Goal: Check status: Check status

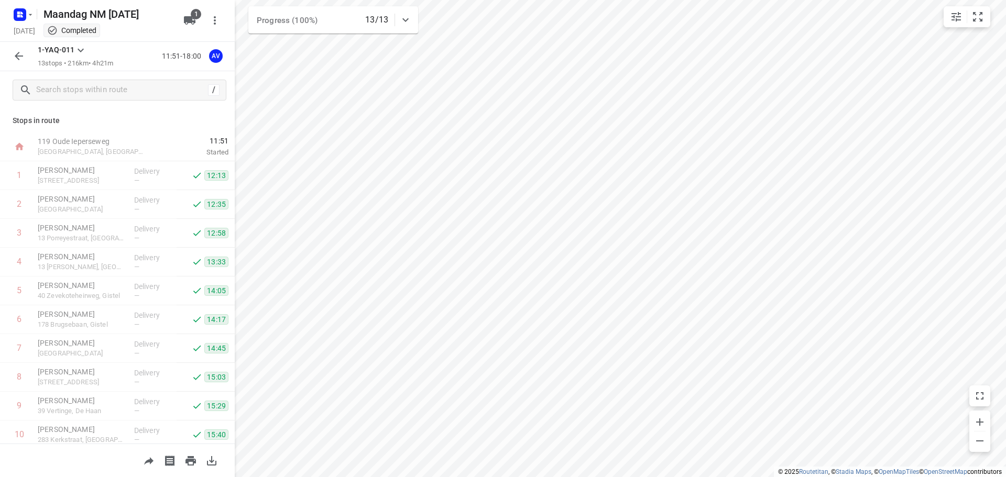
scroll to position [121, 0]
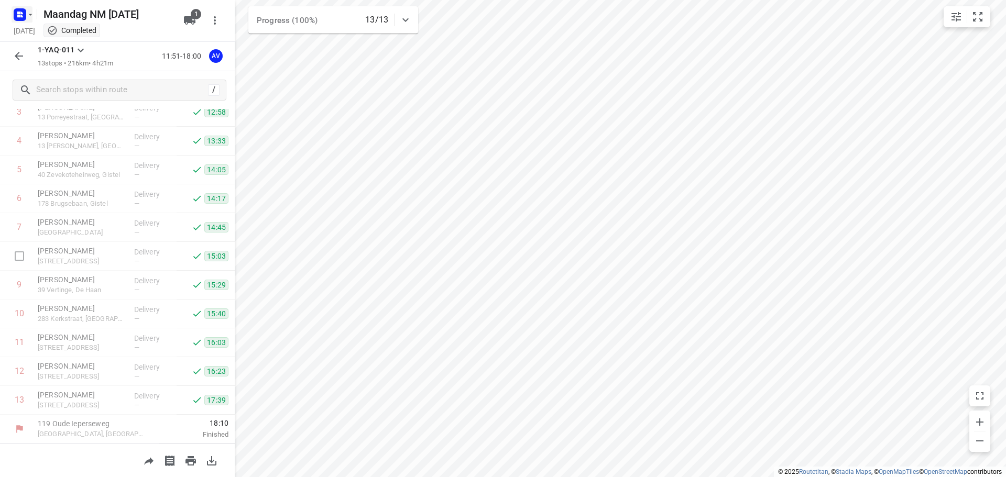
click at [20, 13] on icon "button" at bounding box center [18, 13] width 3 height 3
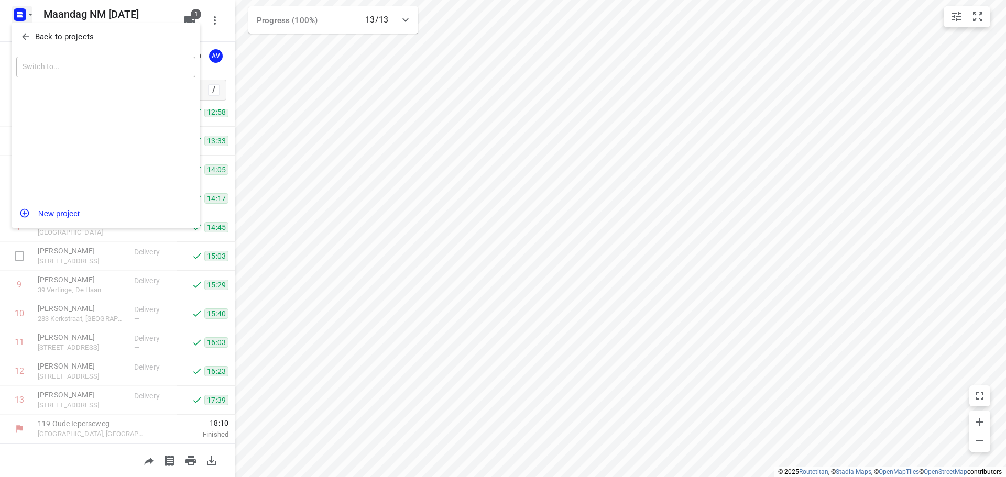
click at [21, 34] on icon "button" at bounding box center [25, 36] width 10 height 10
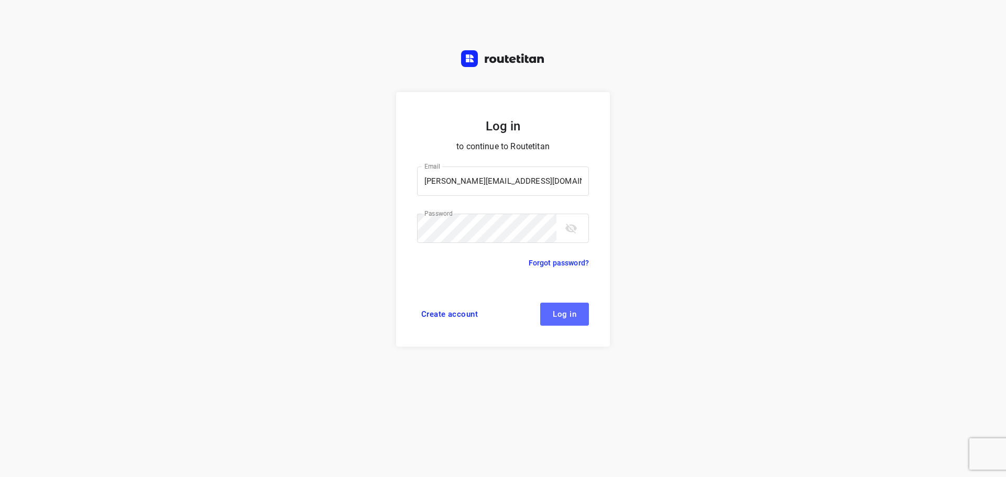
click at [570, 319] on button "Log in" at bounding box center [564, 314] width 49 height 23
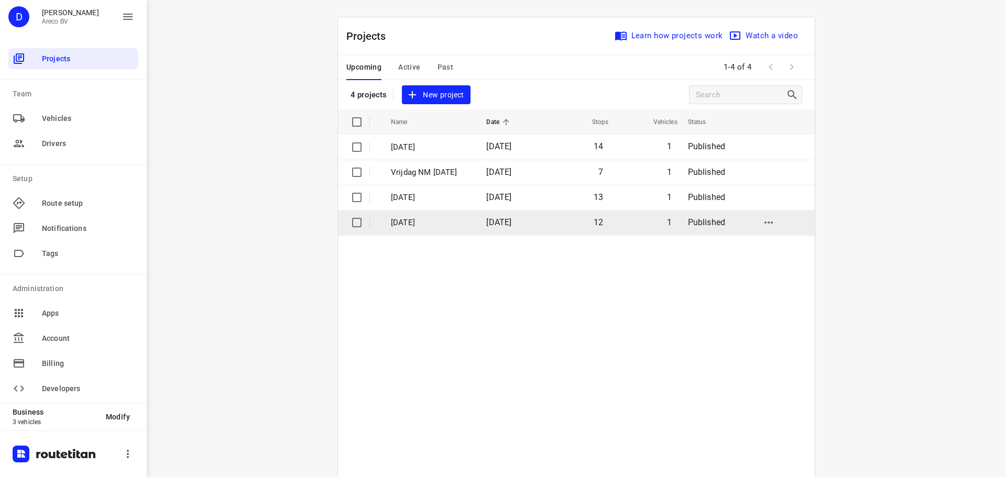
click at [443, 222] on p "[DATE]" at bounding box center [431, 223] width 80 height 12
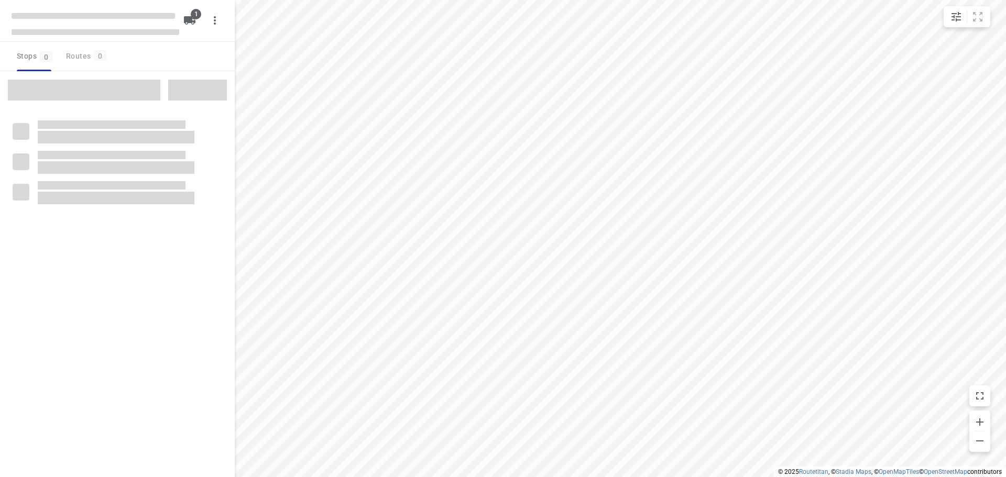
type input "distance"
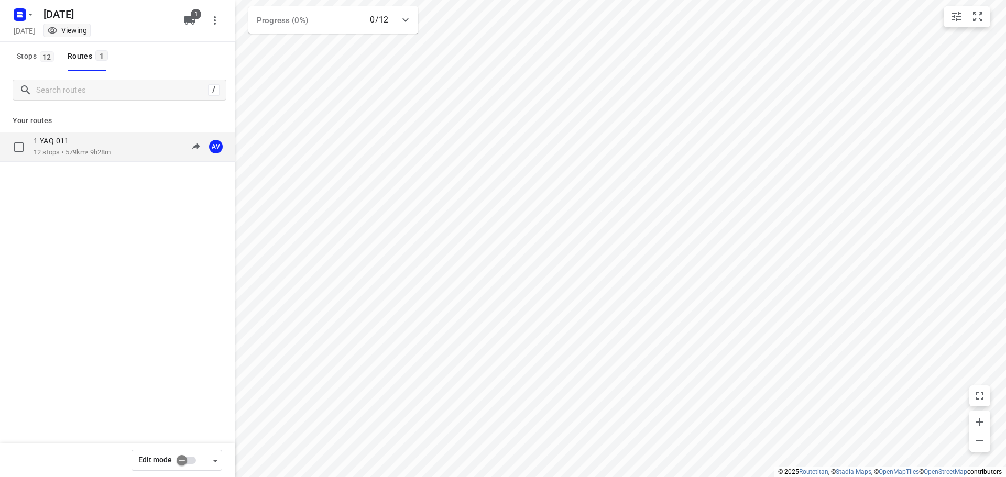
click at [49, 140] on p "1-YAQ-011" at bounding box center [54, 140] width 41 height 9
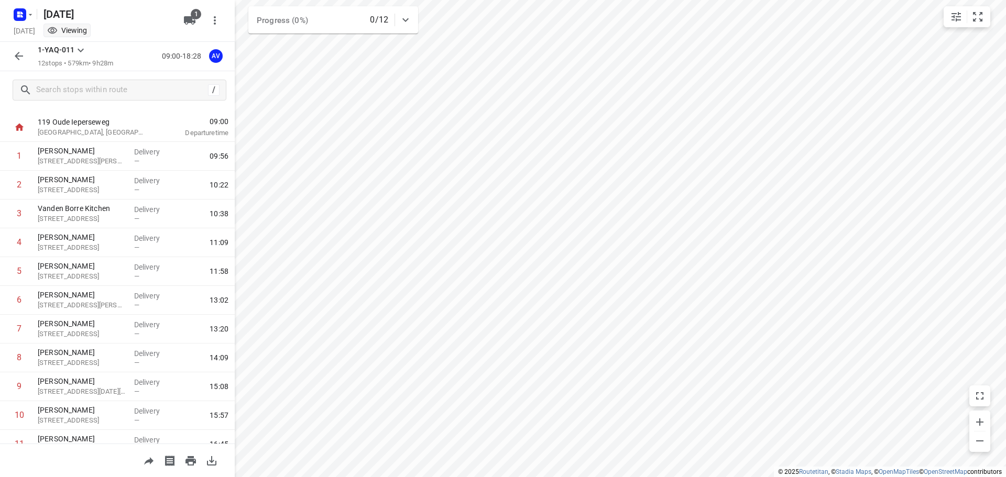
scroll to position [4, 0]
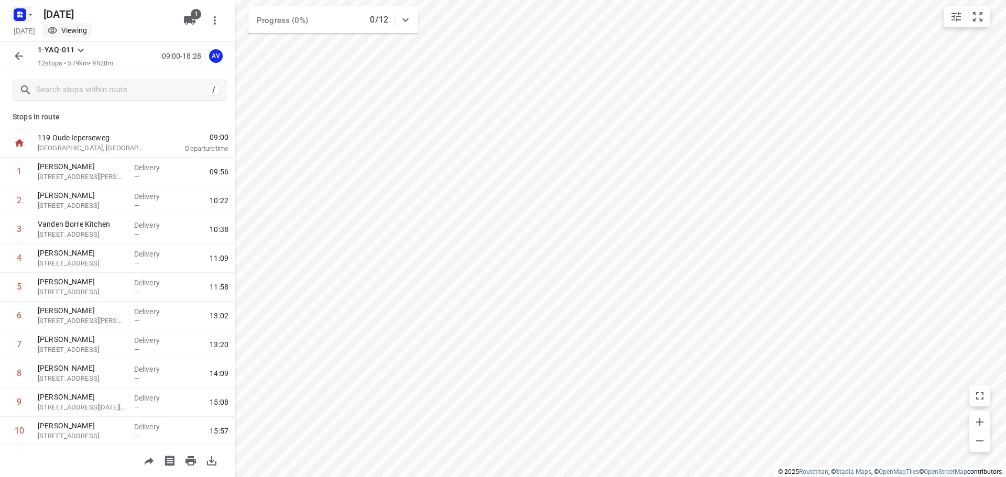
click at [18, 16] on icon "button" at bounding box center [18, 16] width 3 height 3
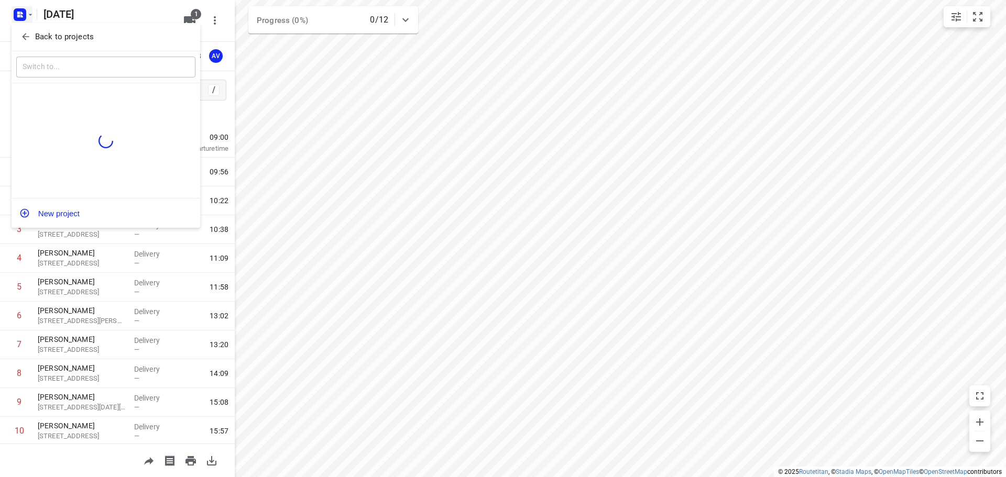
click at [22, 32] on icon "button" at bounding box center [25, 36] width 10 height 10
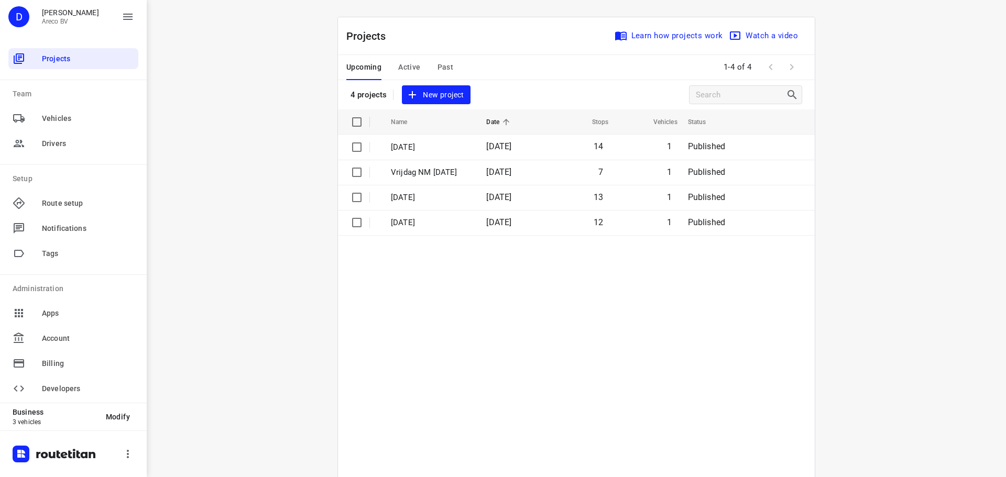
click at [438, 59] on button "Past" at bounding box center [446, 67] width 16 height 25
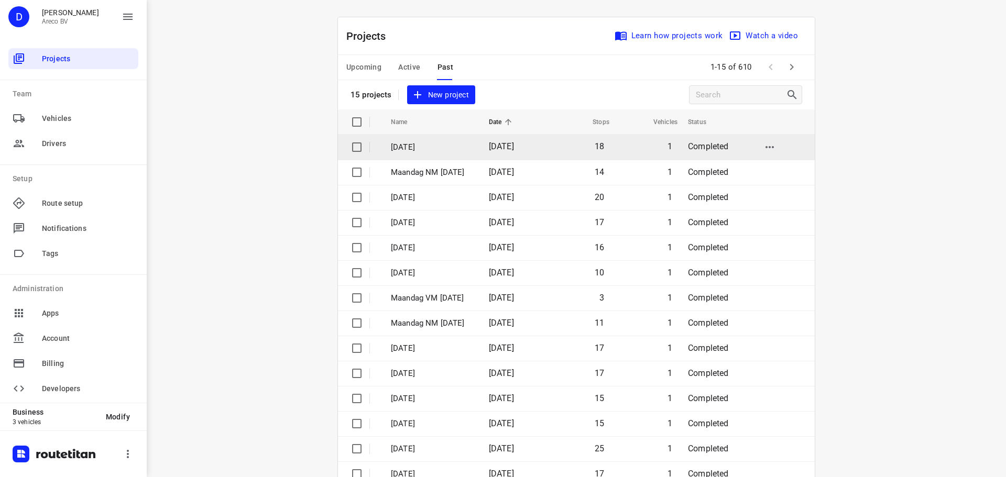
click at [438, 146] on p "Dinsdag 9 September" at bounding box center [432, 147] width 82 height 12
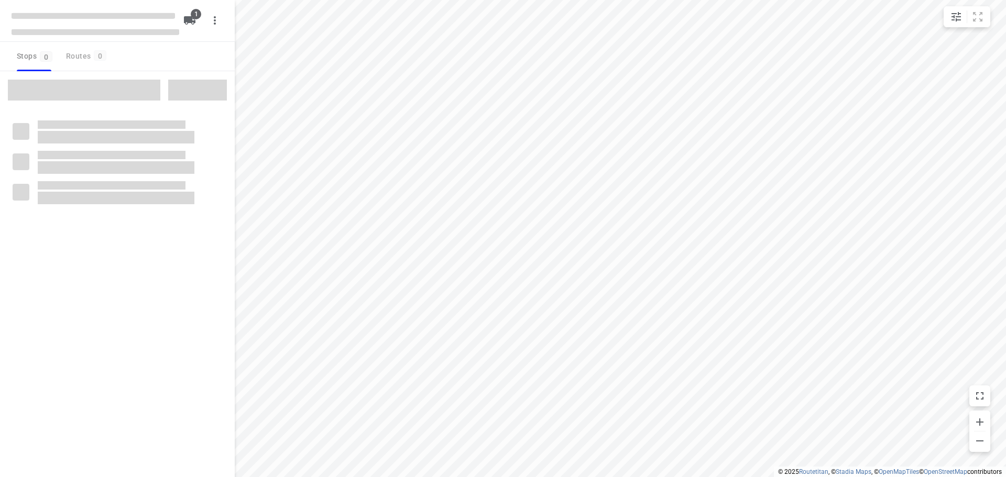
type input "distance"
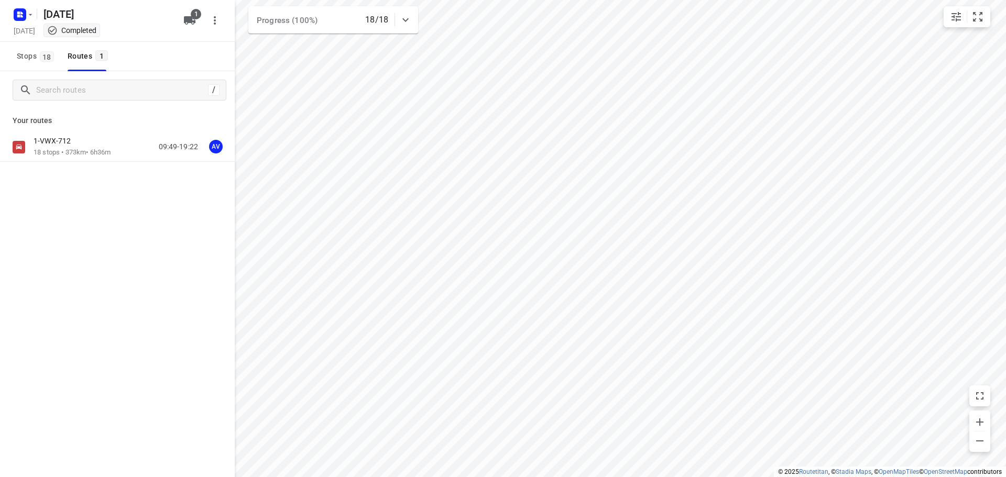
click at [82, 150] on p "18 stops • 373km • 6h36m" at bounding box center [72, 153] width 77 height 10
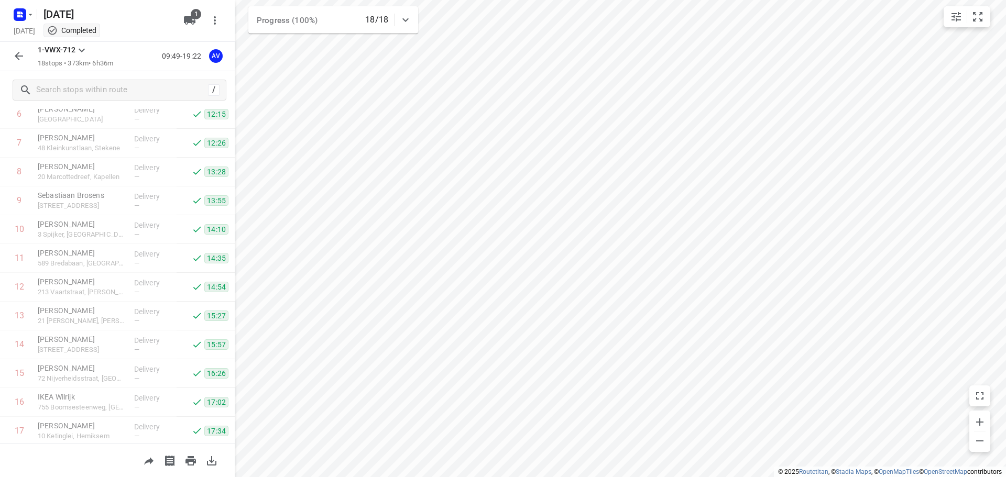
scroll to position [265, 0]
click at [20, 13] on icon "button" at bounding box center [18, 13] width 3 height 3
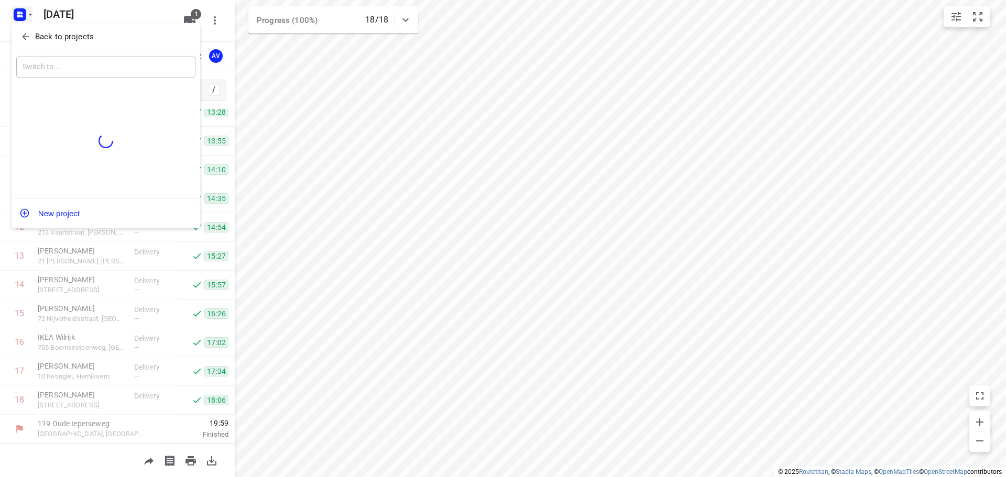
click at [26, 34] on icon "button" at bounding box center [25, 36] width 10 height 10
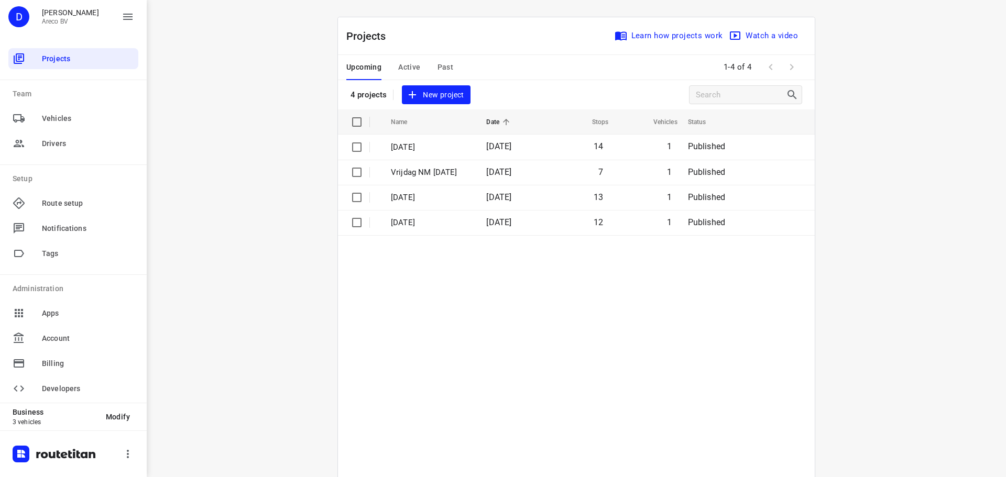
click at [438, 67] on span "Past" at bounding box center [446, 67] width 16 height 13
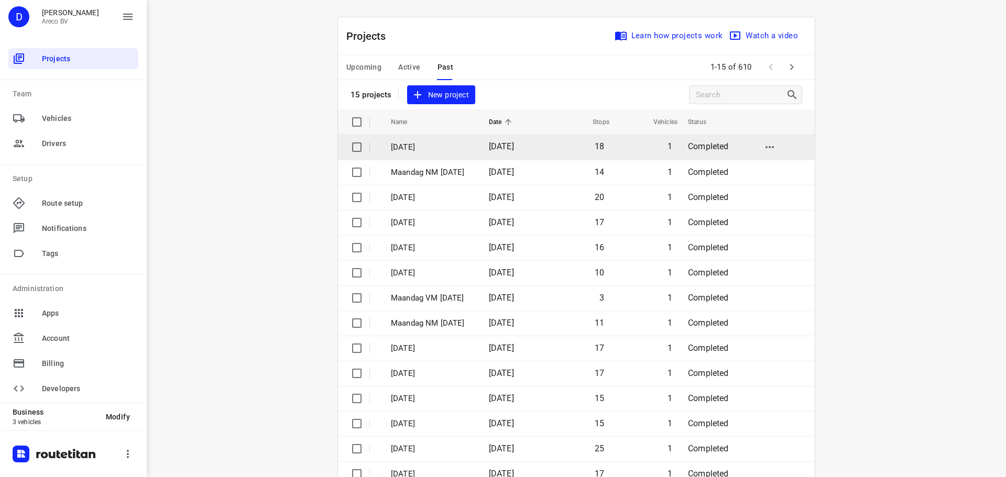
click at [429, 144] on p "Dinsdag 9 September" at bounding box center [432, 147] width 82 height 12
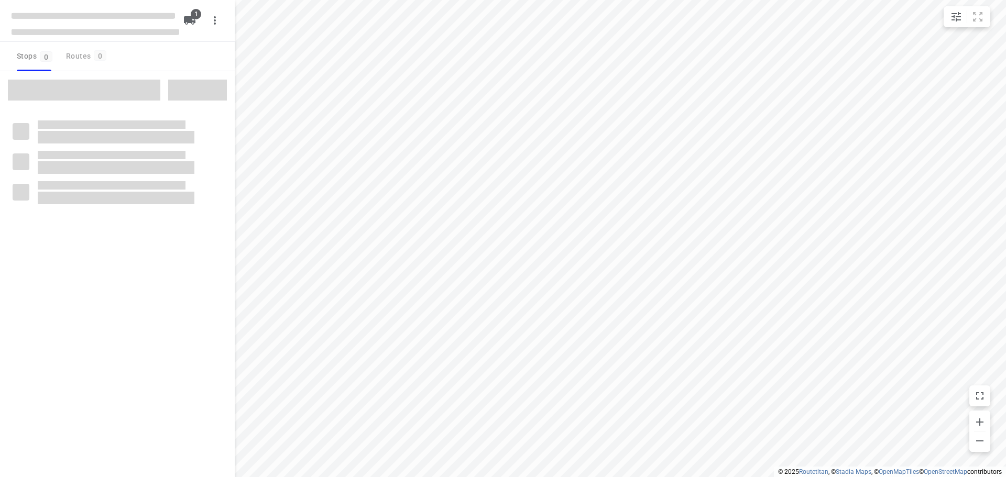
type input "distance"
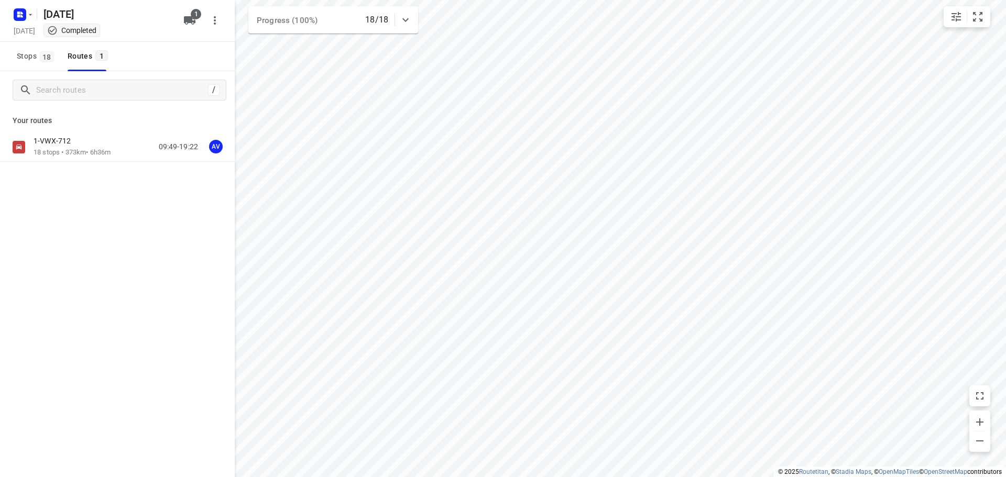
click at [91, 147] on div "1-VWX-712" at bounding box center [72, 142] width 77 height 12
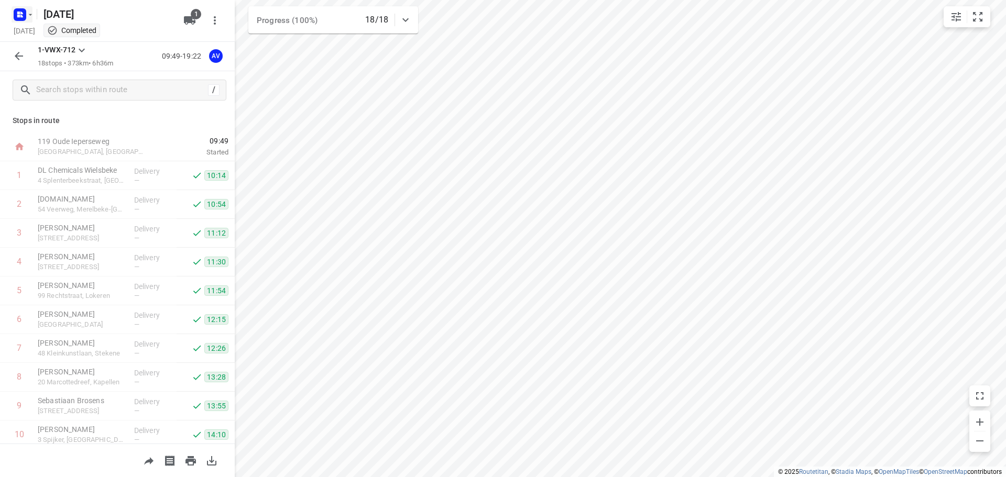
click at [22, 14] on icon "button" at bounding box center [21, 13] width 3 height 3
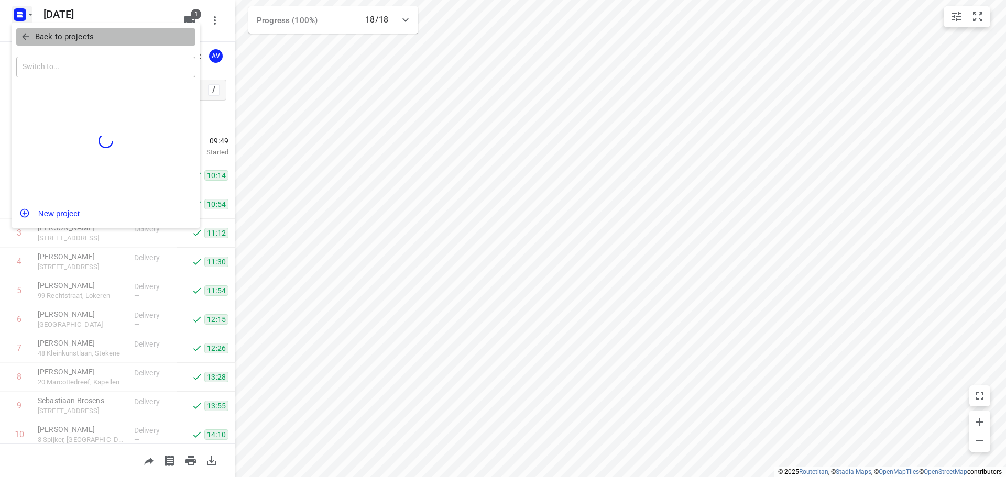
drag, startPoint x: 31, startPoint y: 40, endPoint x: 56, endPoint y: 45, distance: 24.7
click at [31, 39] on span "Back to projects" at bounding box center [105, 37] width 171 height 12
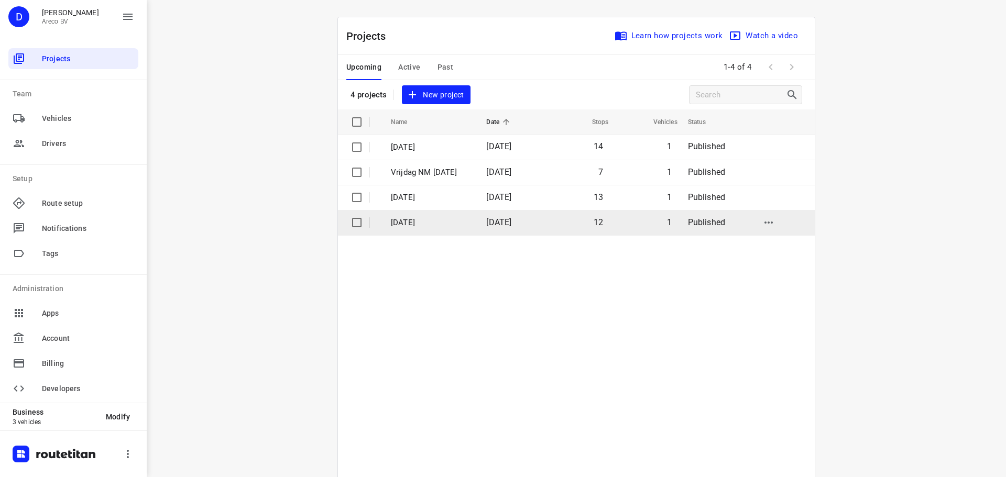
click at [419, 217] on p "Woensdag 10 September" at bounding box center [431, 223] width 80 height 12
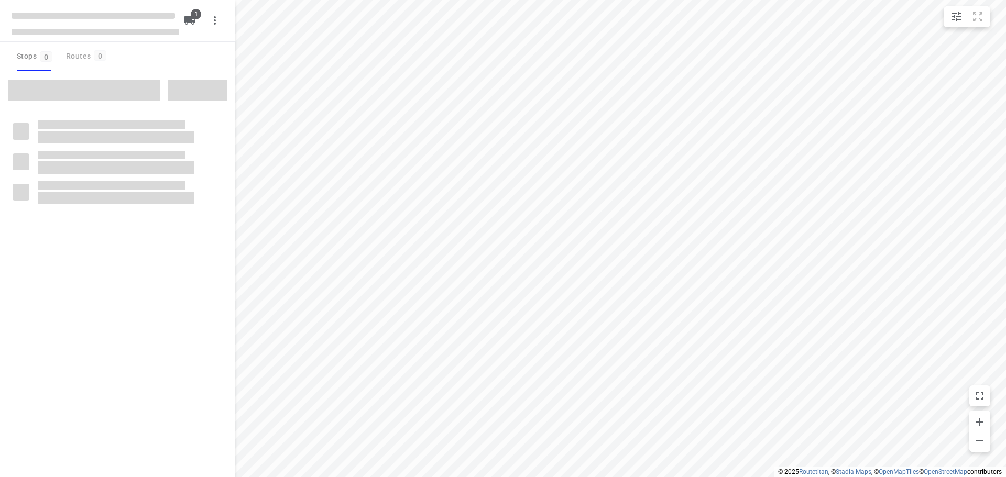
type input "distance"
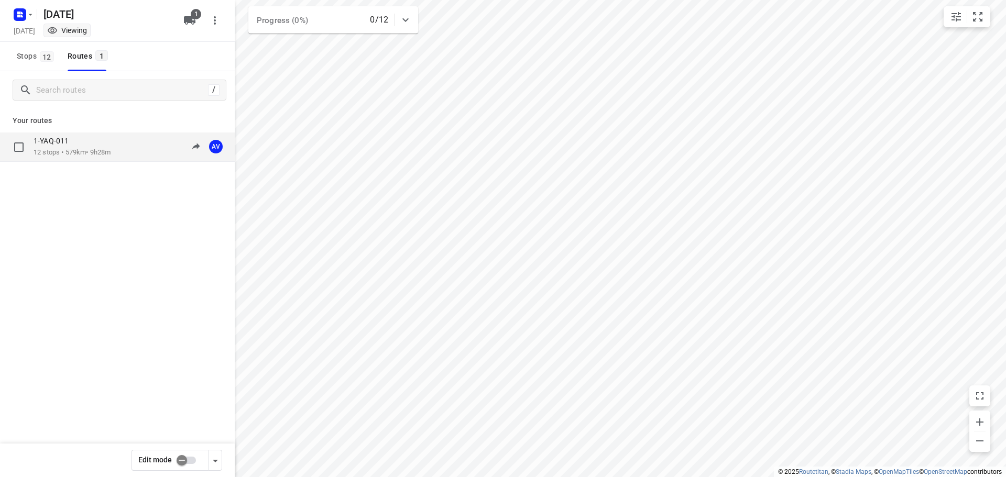
click at [86, 146] on div "1-YAQ-011" at bounding box center [72, 142] width 77 height 12
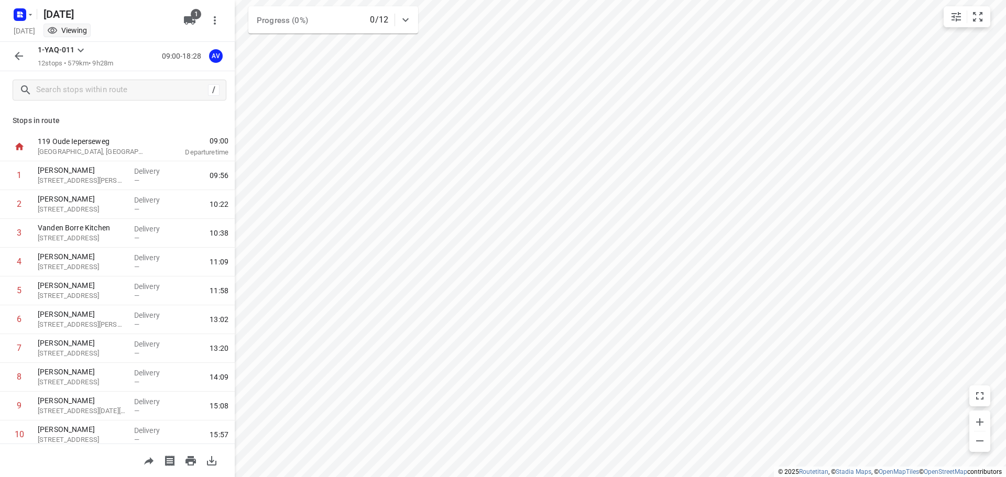
scroll to position [92, 0]
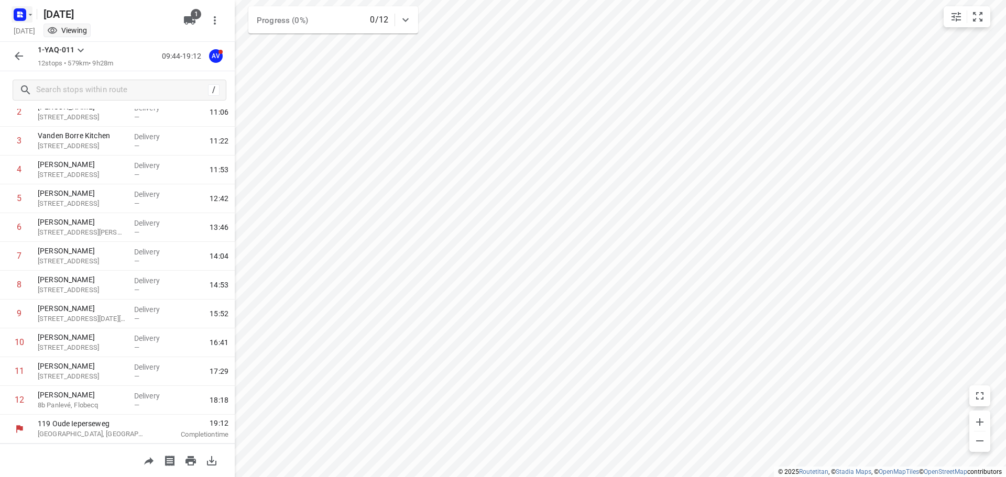
click at [22, 15] on icon "button" at bounding box center [20, 14] width 17 height 17
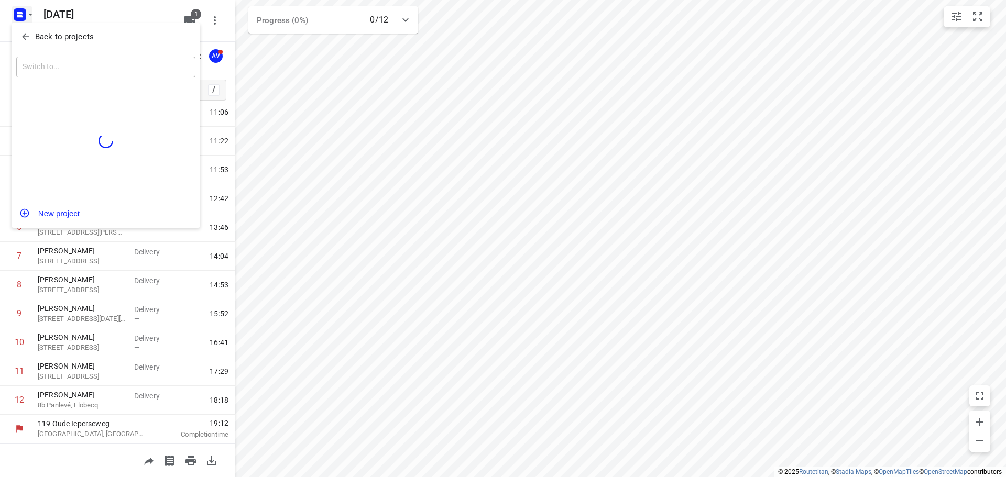
drag, startPoint x: 26, startPoint y: 35, endPoint x: 38, endPoint y: 35, distance: 12.6
click at [26, 35] on icon "button" at bounding box center [25, 36] width 10 height 10
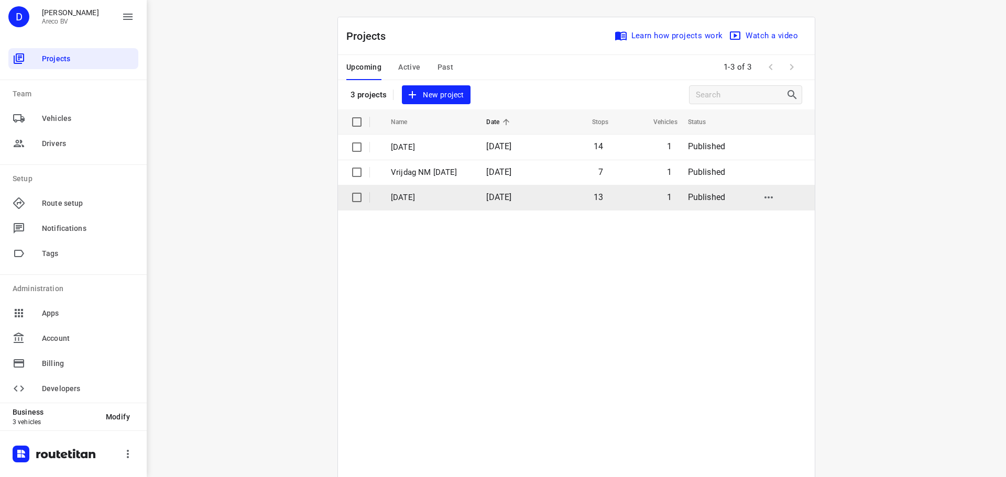
click at [422, 200] on p "Donderdag 11 September" at bounding box center [431, 198] width 80 height 12
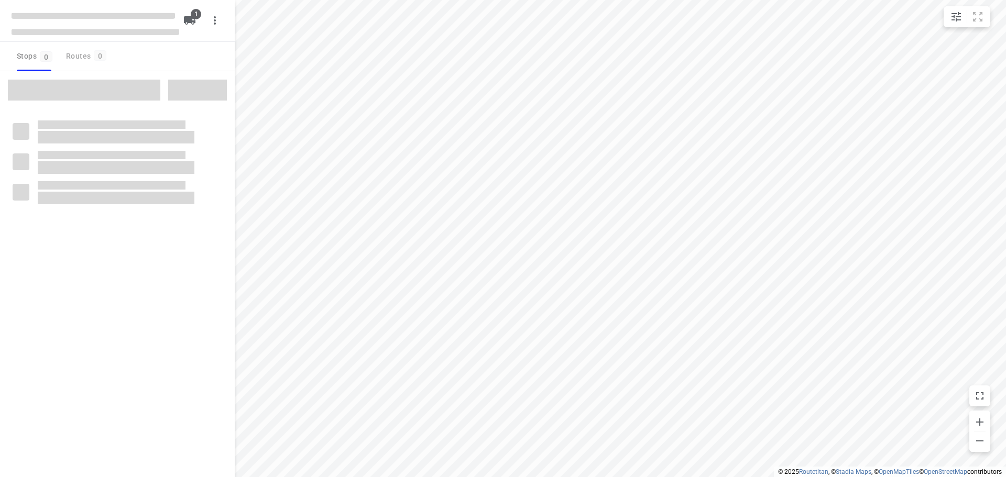
type input "distance"
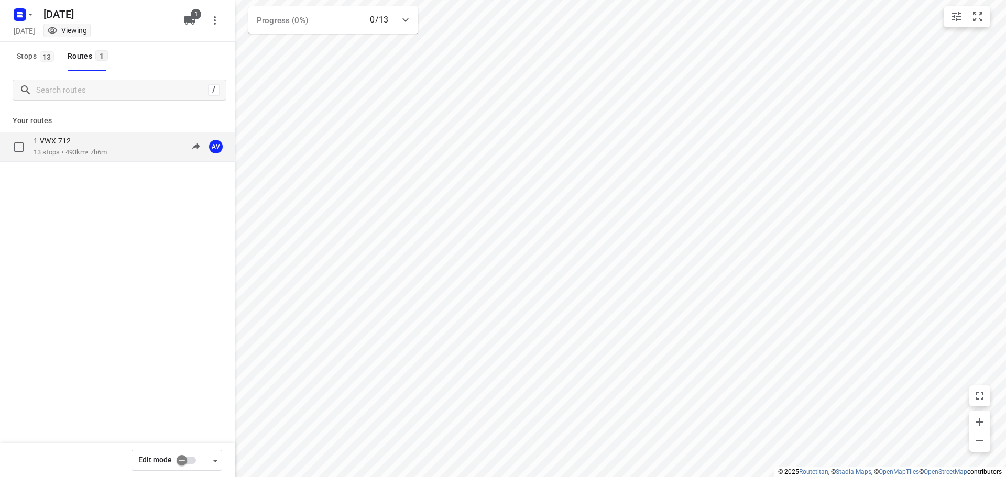
click at [107, 147] on div "1-VWX-712 13 stops • 493km • 7h6m" at bounding box center [70, 146] width 73 height 21
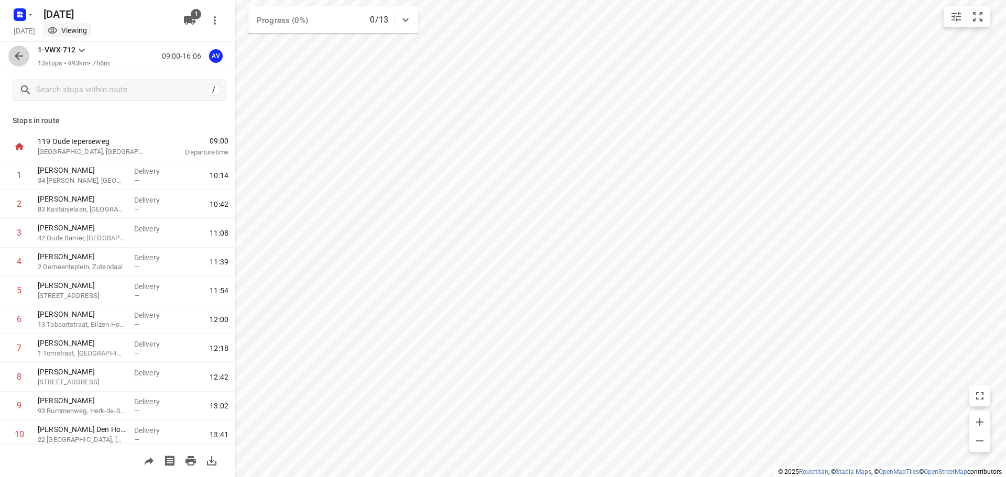
click at [17, 57] on icon "button" at bounding box center [19, 56] width 13 height 13
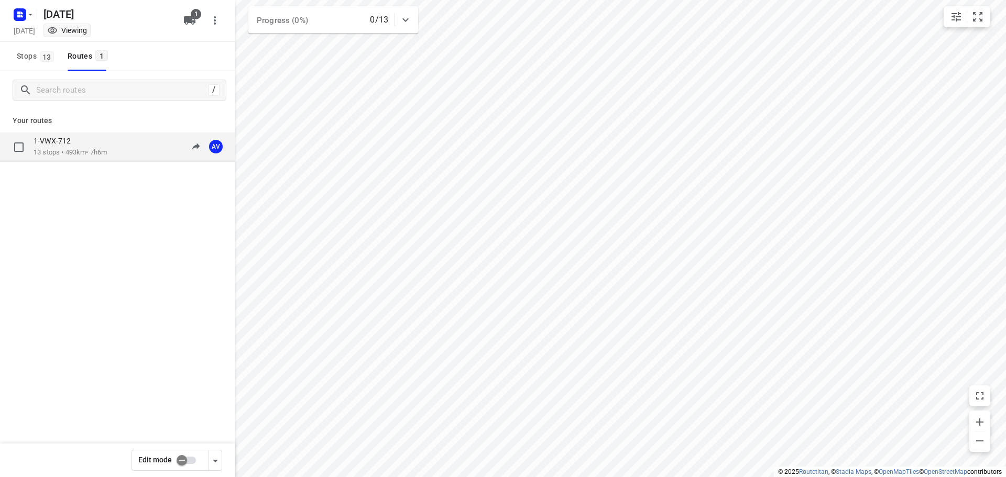
click at [63, 153] on p "13 stops • 493km • 7h6m" at bounding box center [70, 153] width 73 height 10
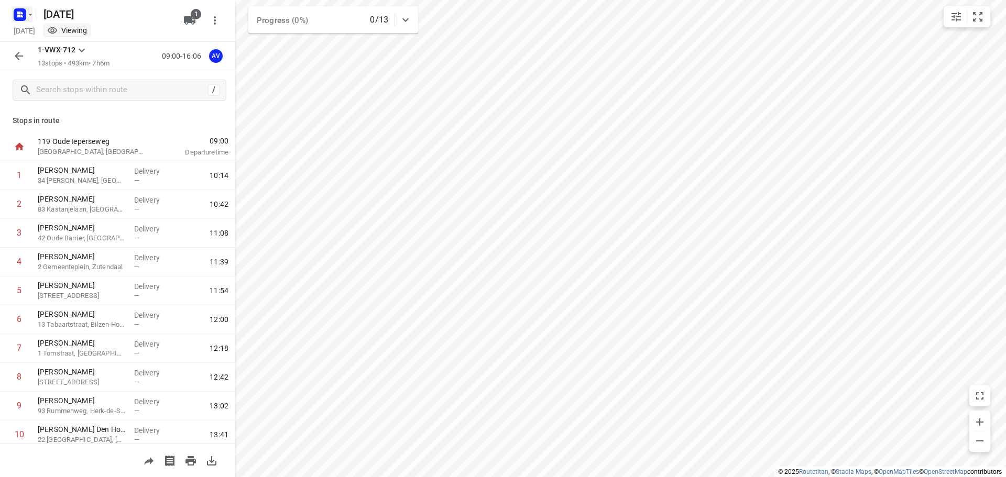
click at [18, 15] on icon "button" at bounding box center [20, 14] width 17 height 17
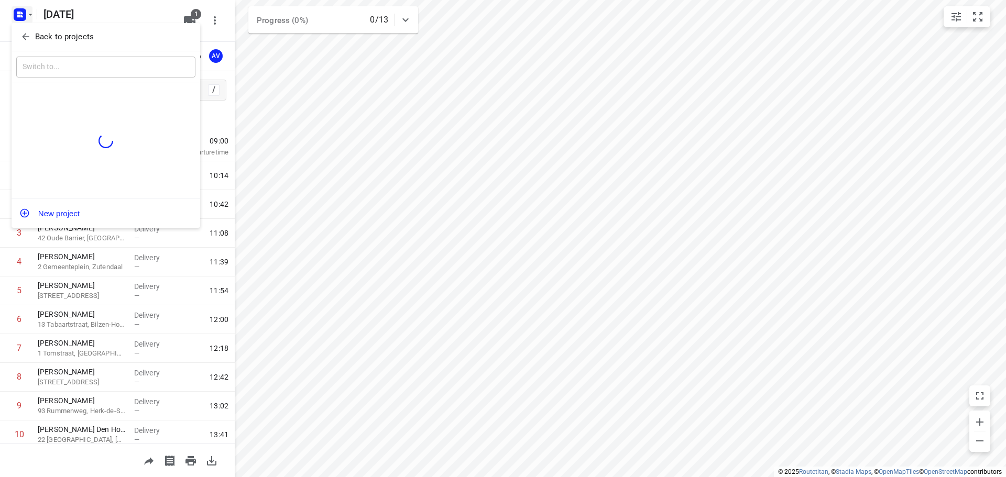
click at [24, 31] on icon "button" at bounding box center [25, 36] width 10 height 10
